Goal: Share content: Share content

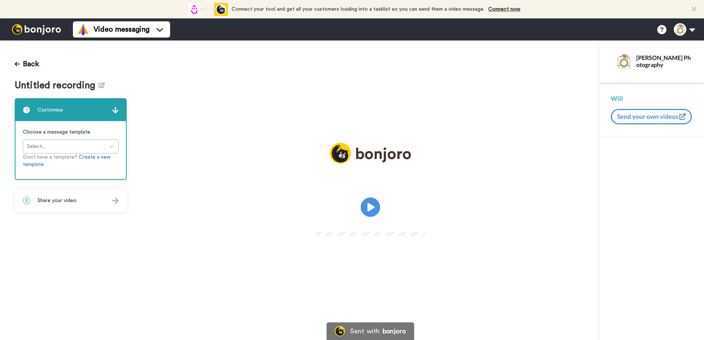
click at [367, 202] on icon at bounding box center [371, 208] width 20 height 20
click at [63, 202] on span "Share your video" at bounding box center [57, 200] width 39 height 7
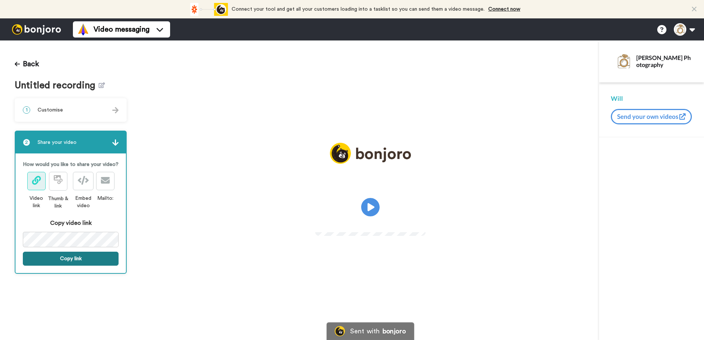
click at [74, 259] on button "Copy link" at bounding box center [71, 259] width 96 height 14
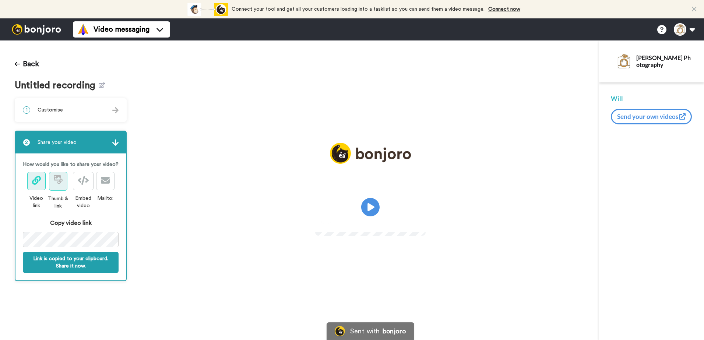
click at [58, 178] on icon at bounding box center [58, 179] width 9 height 9
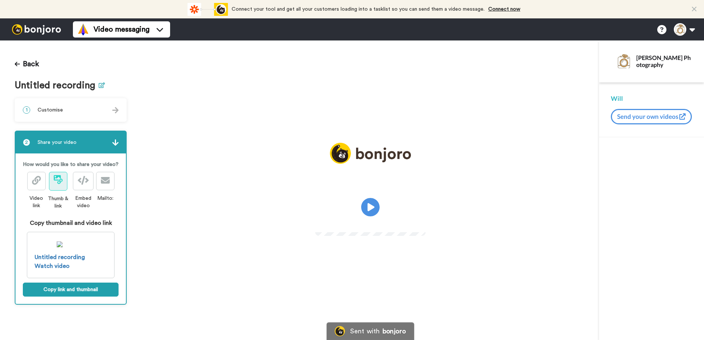
click at [99, 84] on icon at bounding box center [102, 85] width 6 height 6
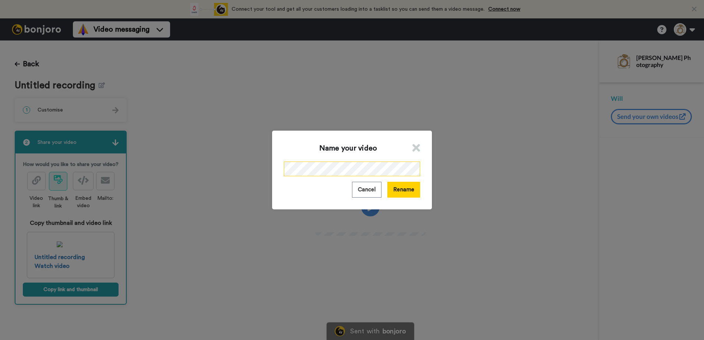
click at [235, 172] on div "Name your video Cancel Rename" at bounding box center [352, 170] width 704 height 340
click at [391, 188] on button "Rename" at bounding box center [403, 190] width 33 height 16
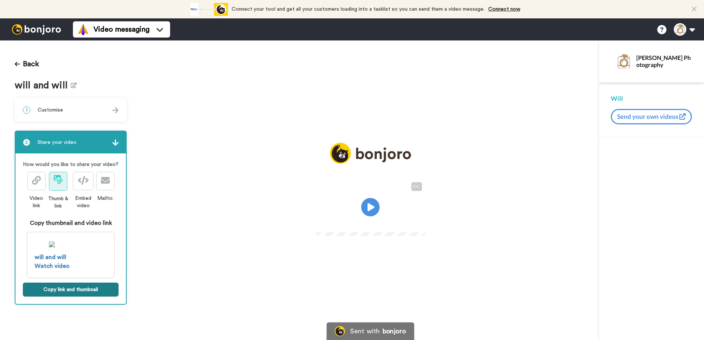
click at [70, 287] on button "Copy link and thumbnail" at bounding box center [71, 290] width 96 height 14
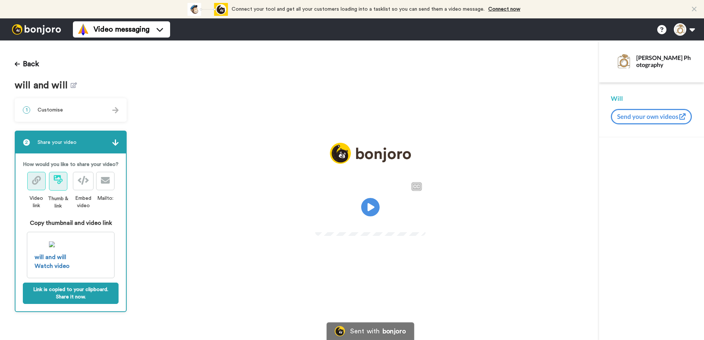
click at [36, 179] on icon at bounding box center [36, 180] width 9 height 9
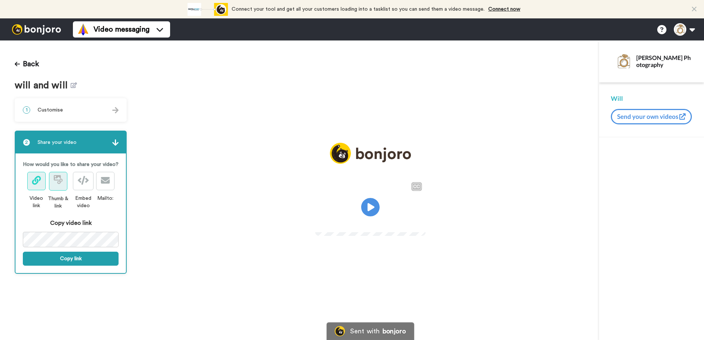
click at [63, 183] on button at bounding box center [58, 181] width 18 height 19
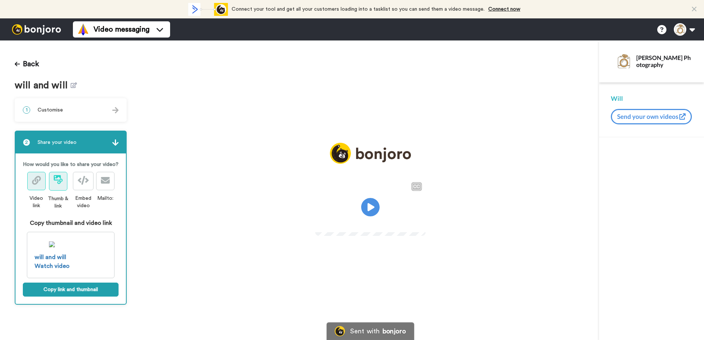
click at [36, 178] on icon at bounding box center [36, 180] width 9 height 9
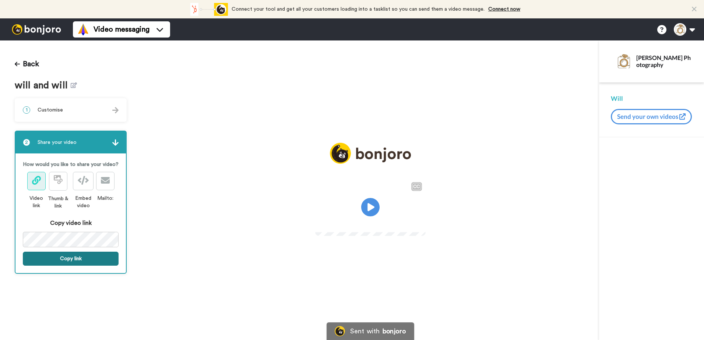
click at [80, 258] on button "Copy link" at bounding box center [71, 259] width 96 height 14
